Goal: Transaction & Acquisition: Purchase product/service

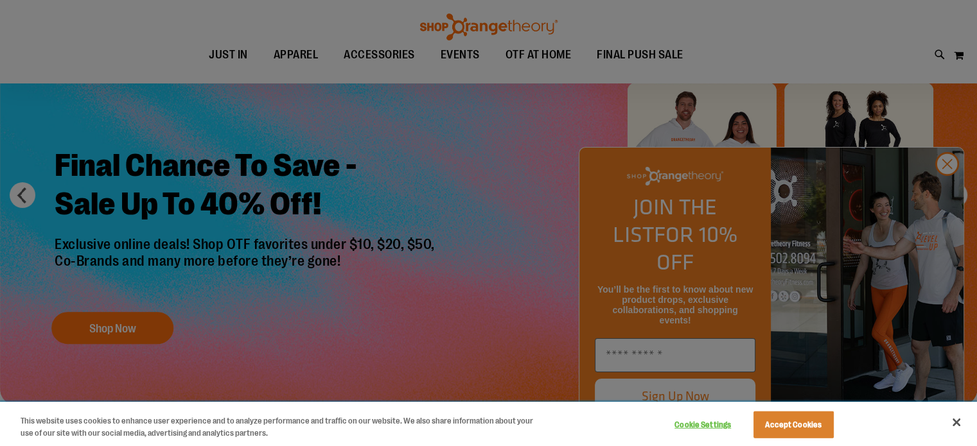
scroll to position [115, 0]
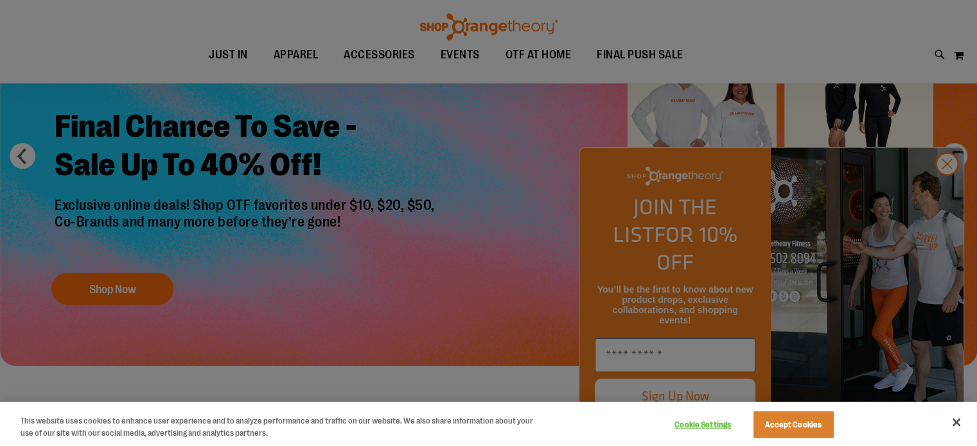
click at [948, 186] on div at bounding box center [488, 223] width 977 height 446
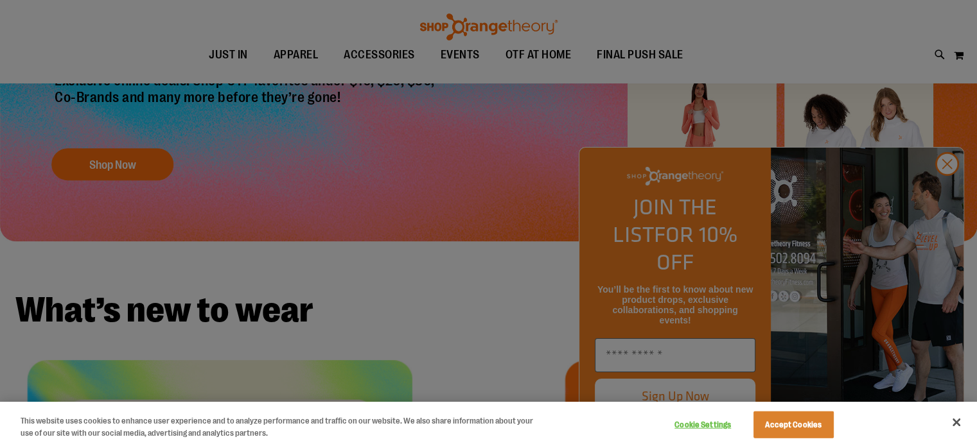
scroll to position [239, 0]
click at [951, 423] on button "Close" at bounding box center [956, 422] width 28 height 28
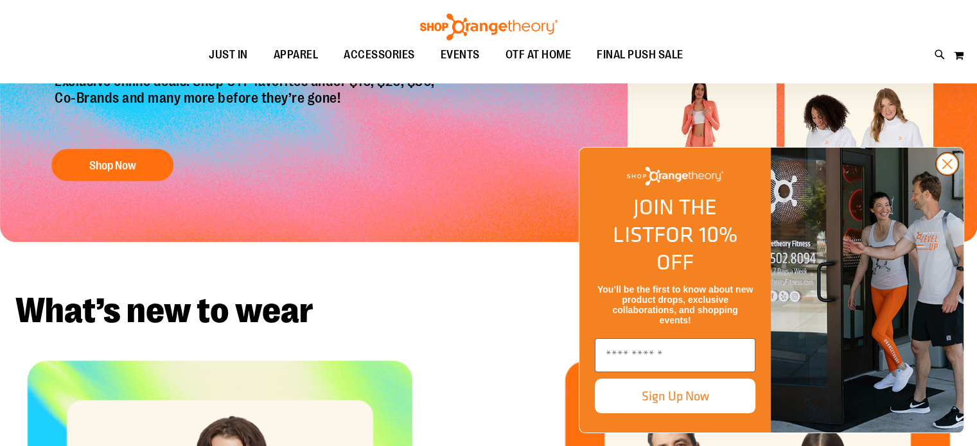
click at [947, 169] on icon "Close dialog" at bounding box center [947, 164] width 9 height 9
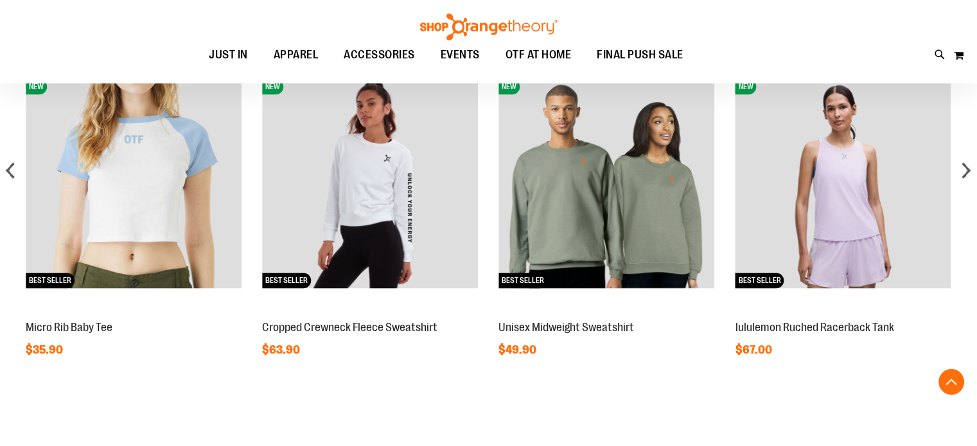
scroll to position [1069, 0]
click at [962, 173] on div "next" at bounding box center [966, 170] width 26 height 26
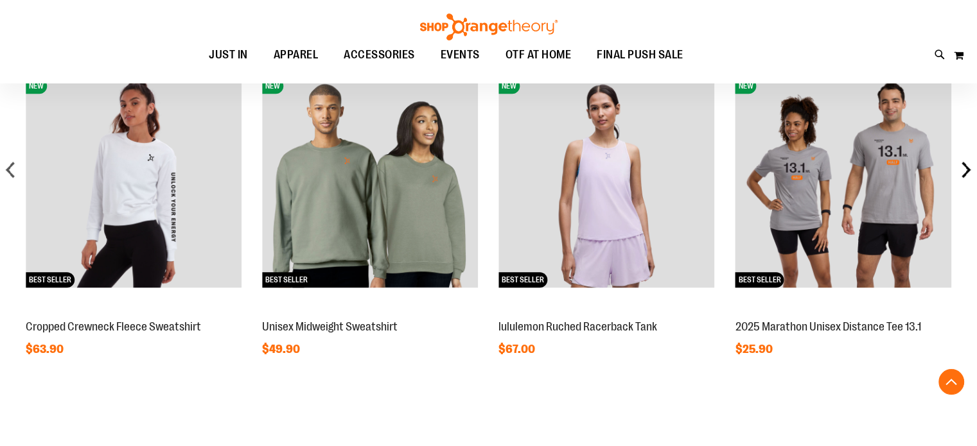
click at [962, 172] on div "next" at bounding box center [966, 170] width 26 height 26
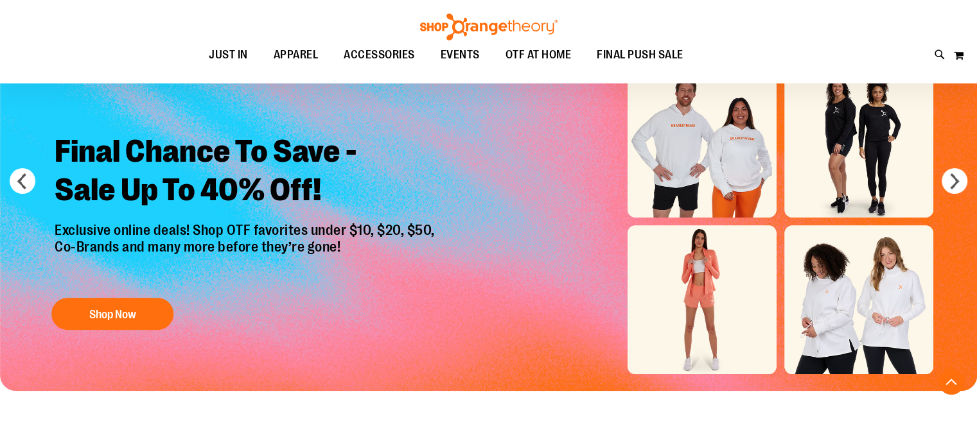
scroll to position [0, 0]
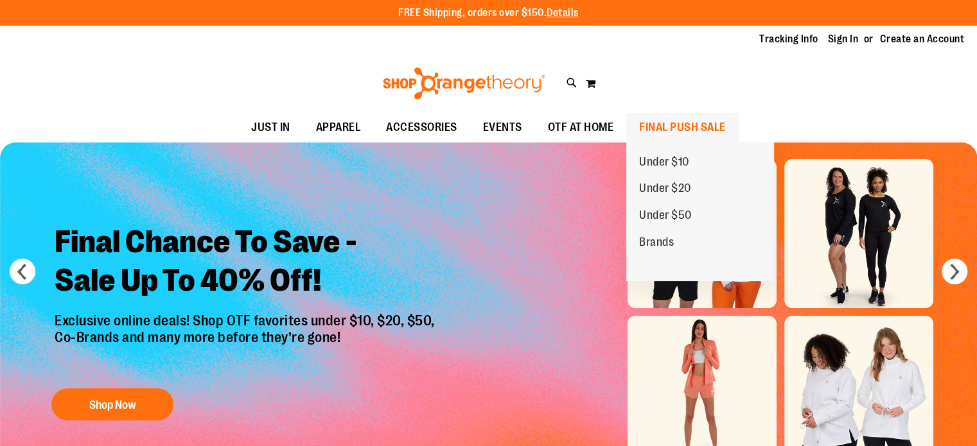
click at [673, 128] on span "FINAL PUSH SALE" at bounding box center [682, 127] width 87 height 29
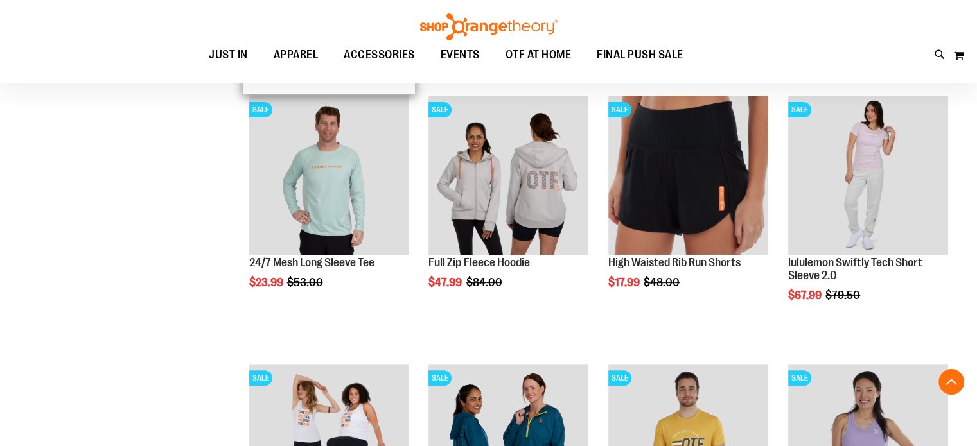
scroll to position [436, 0]
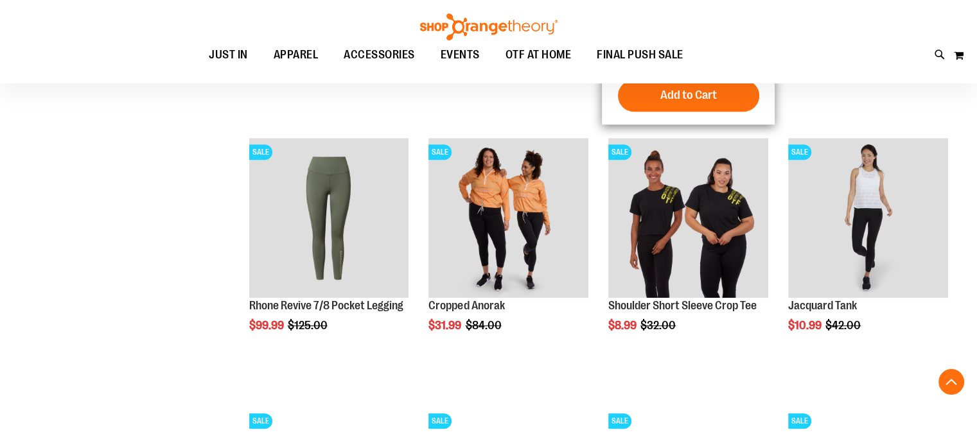
scroll to position [929, 0]
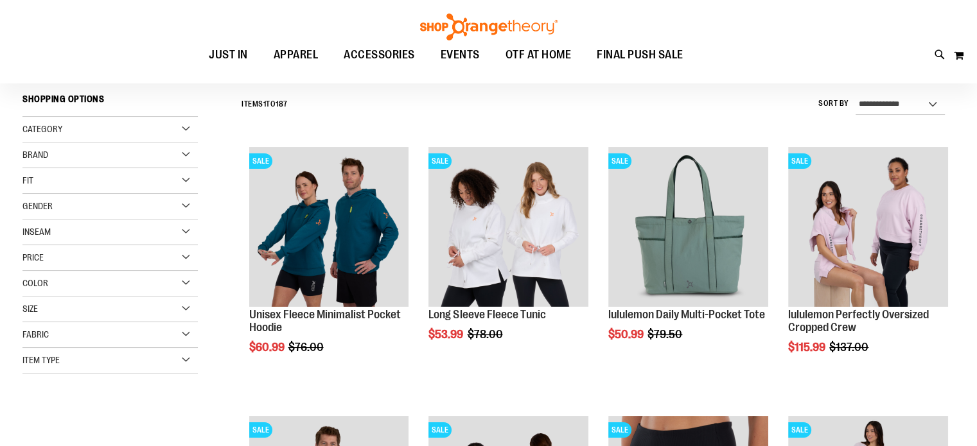
scroll to position [157, 0]
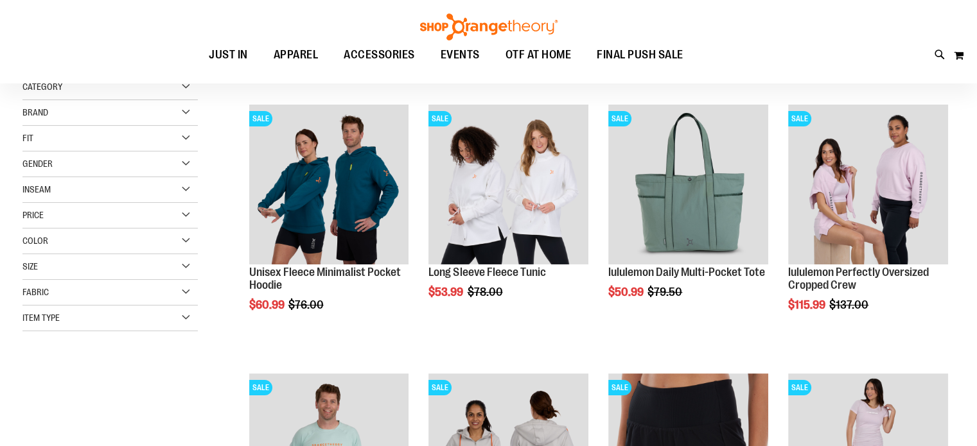
click at [123, 112] on div "Brand" at bounding box center [109, 113] width 175 height 26
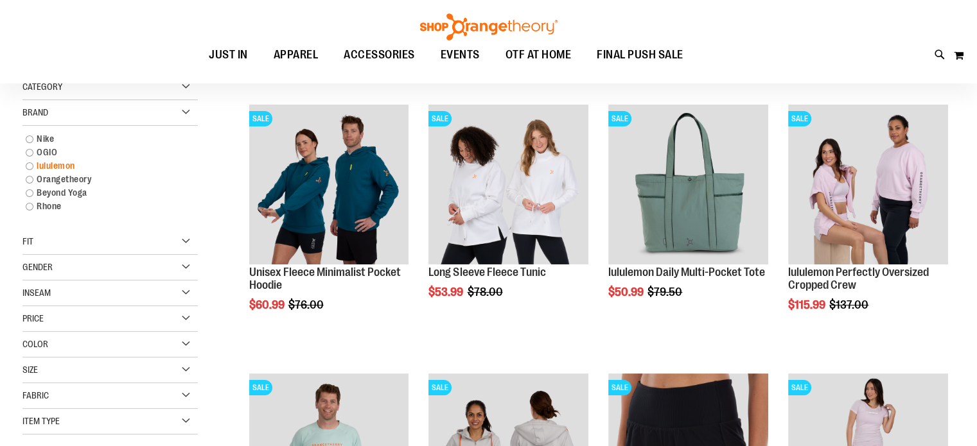
click at [47, 166] on link "lululemon" at bounding box center [103, 165] width 168 height 13
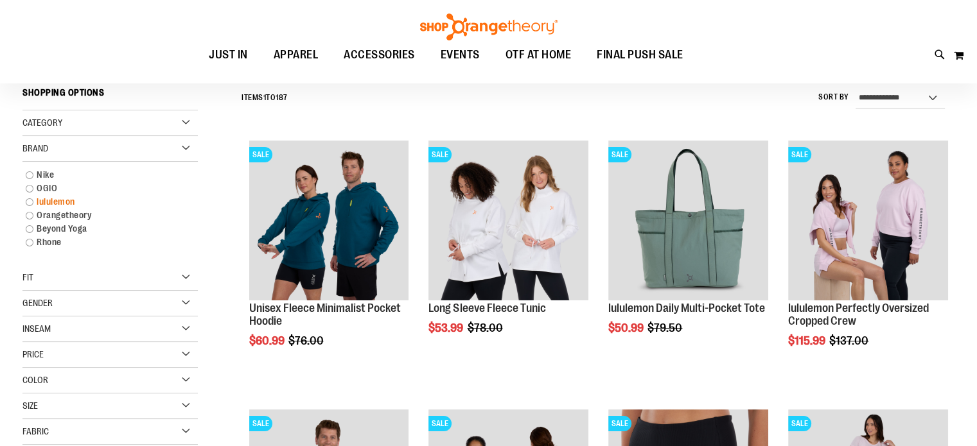
scroll to position [119, 0]
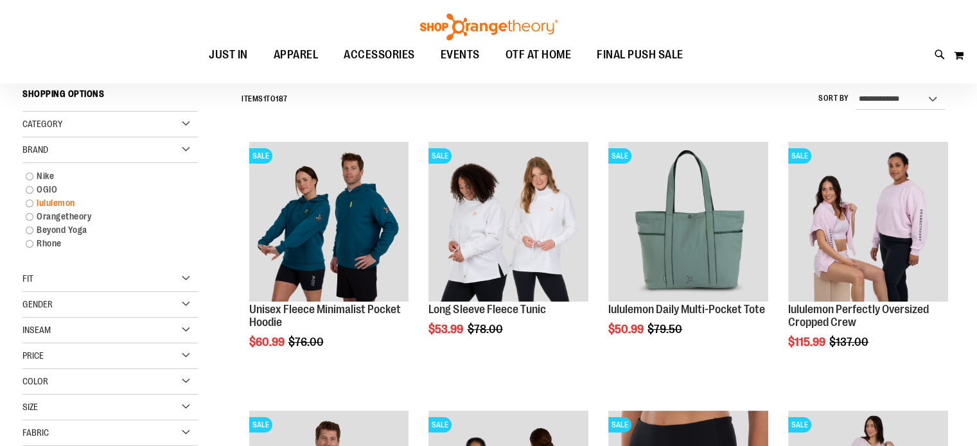
click at [30, 202] on link "lululemon" at bounding box center [103, 203] width 168 height 13
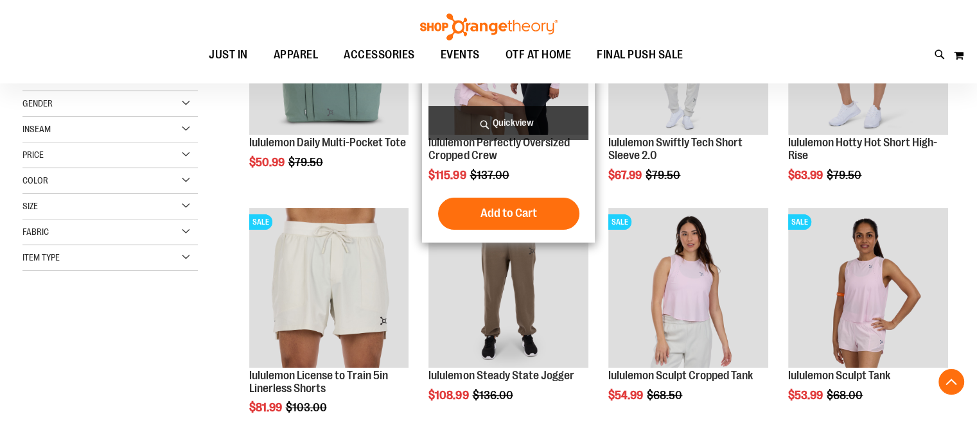
scroll to position [288, 0]
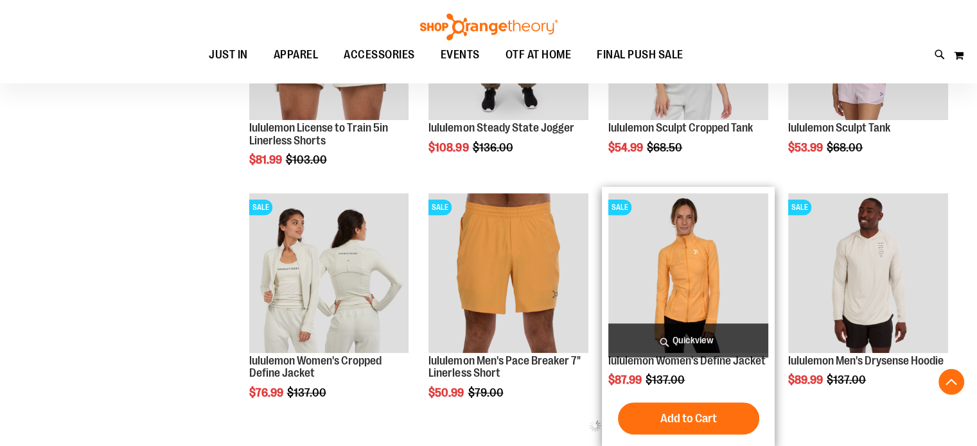
scroll to position [533, 0]
